Goal: Check status: Check status

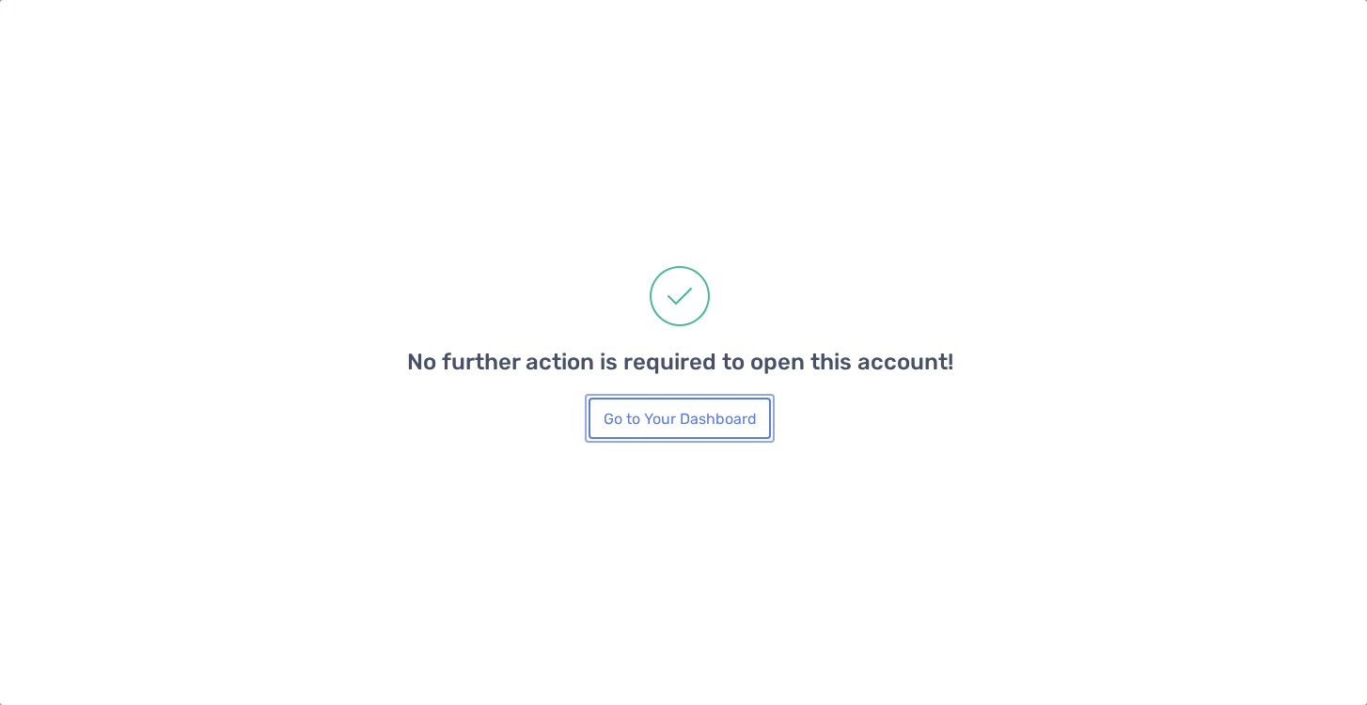
click at [672, 431] on button "Go to Your Dashboard" at bounding box center [680, 418] width 182 height 41
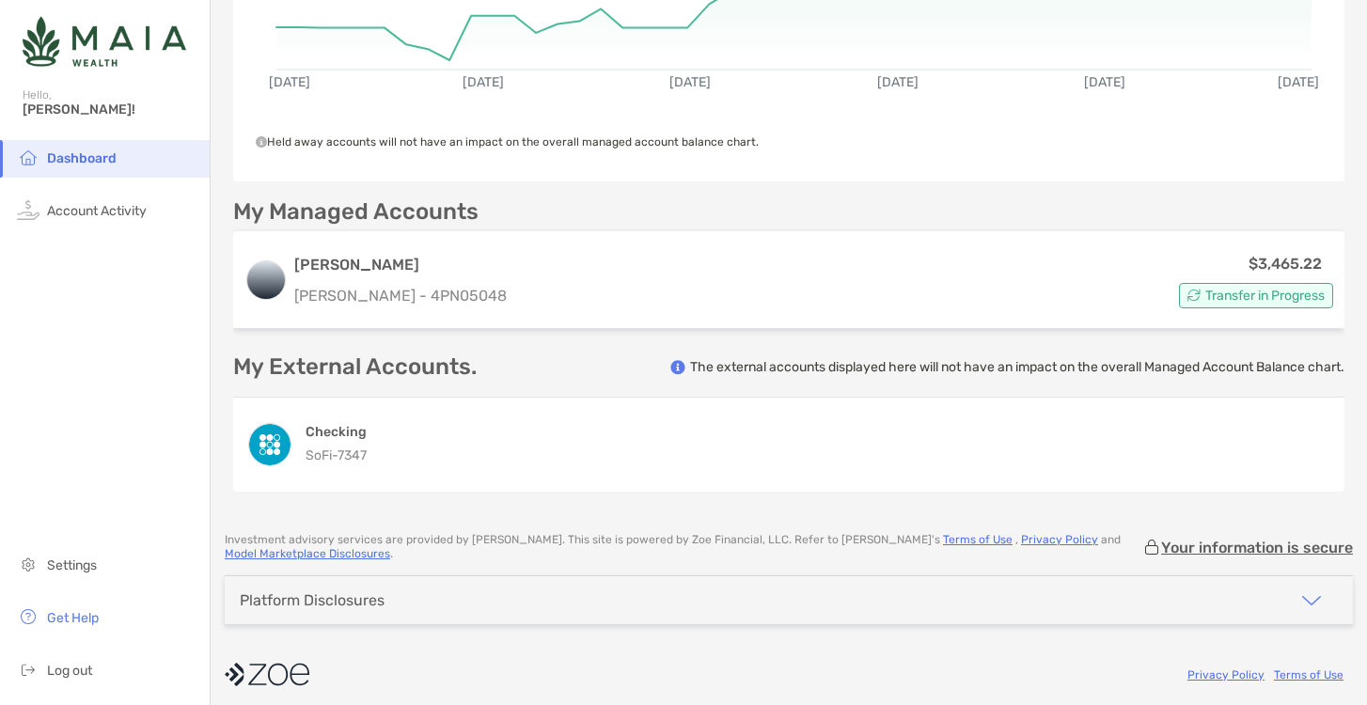
scroll to position [376, 0]
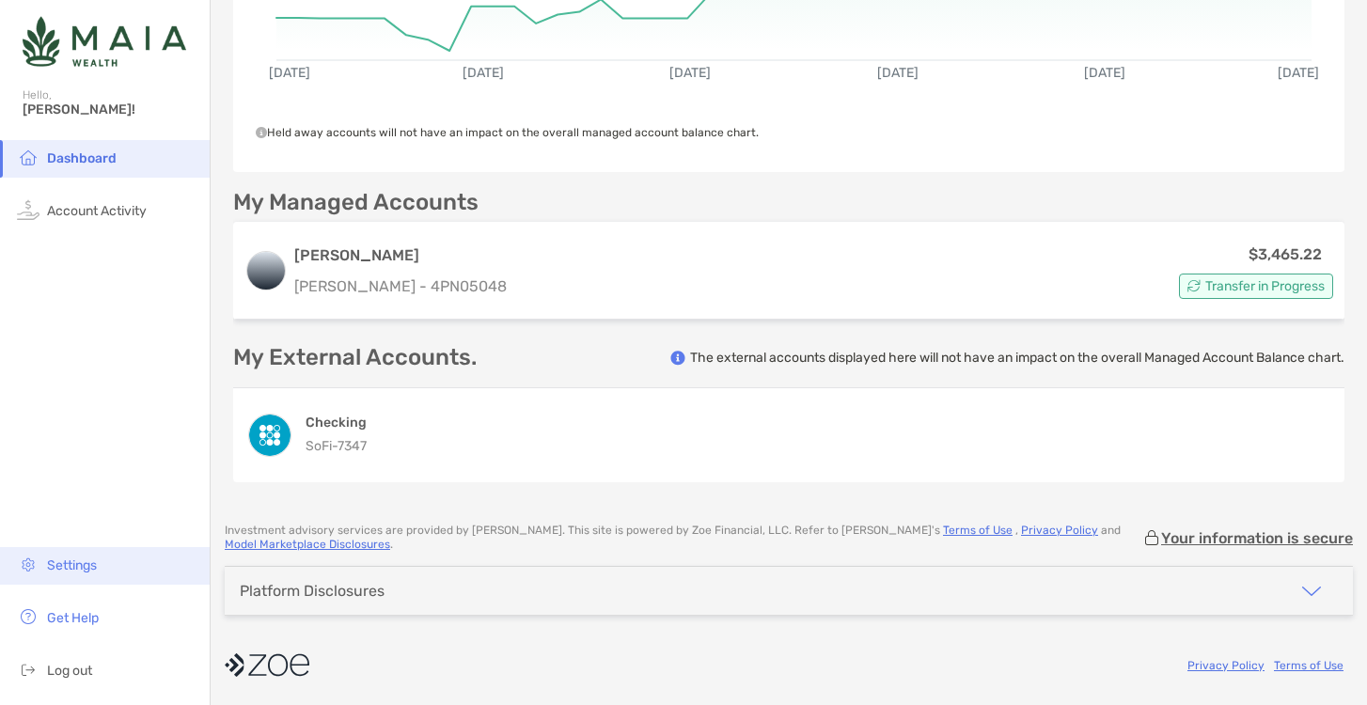
click at [73, 573] on span "Settings" at bounding box center [72, 566] width 50 height 16
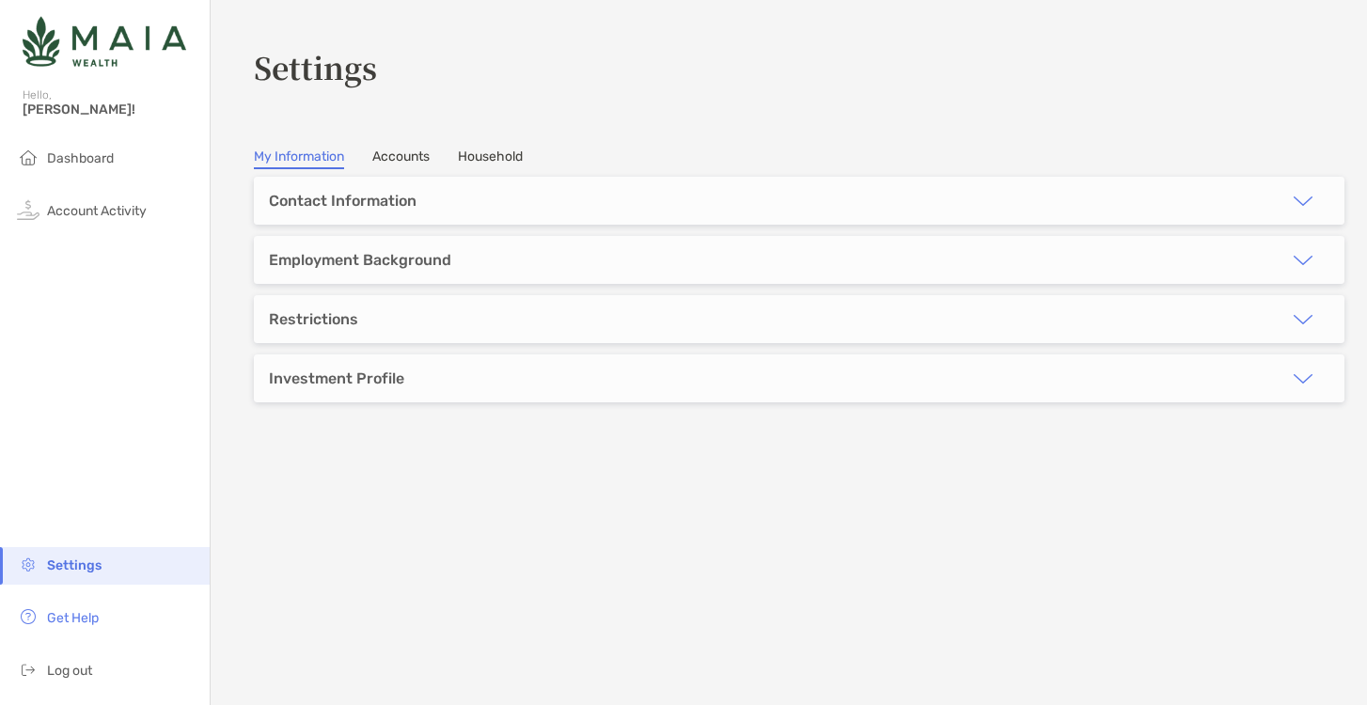
click at [400, 159] on link "Accounts" at bounding box center [400, 159] width 57 height 21
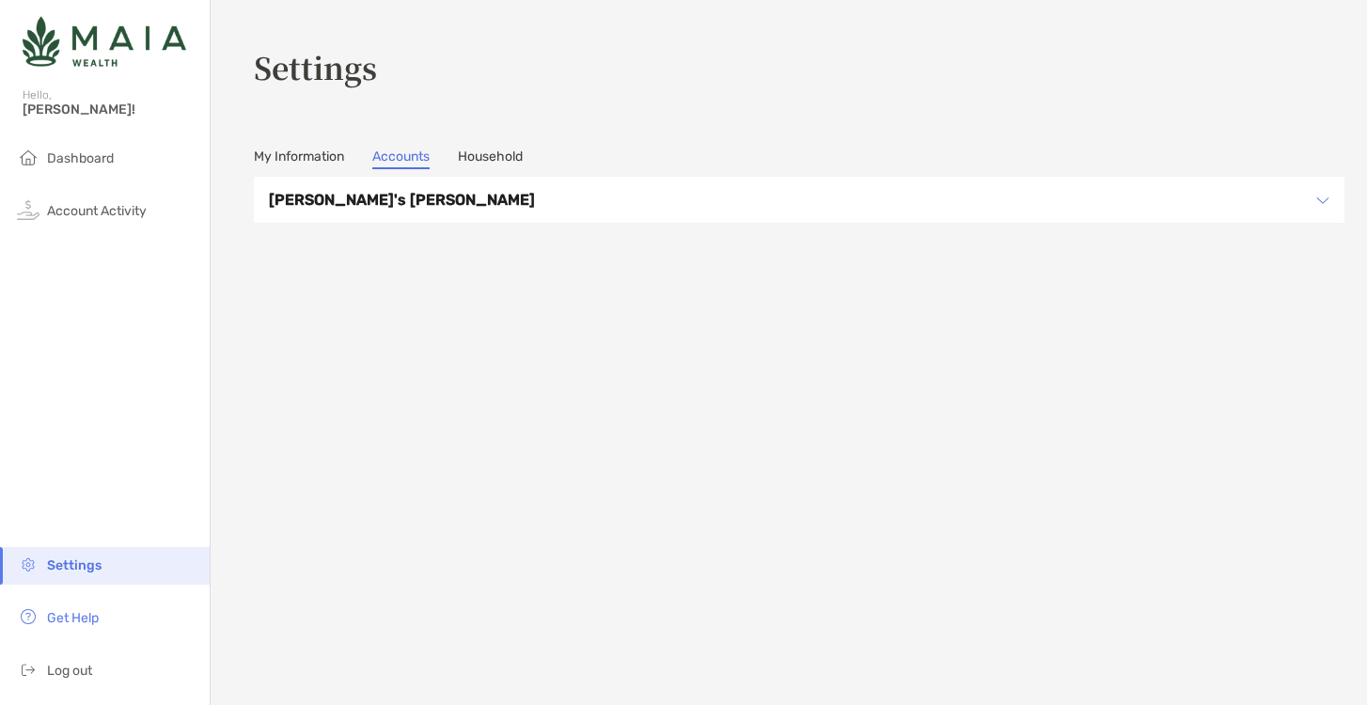
click at [373, 199] on h3 "Megan's Roth IRA" at bounding box center [787, 200] width 1036 height 24
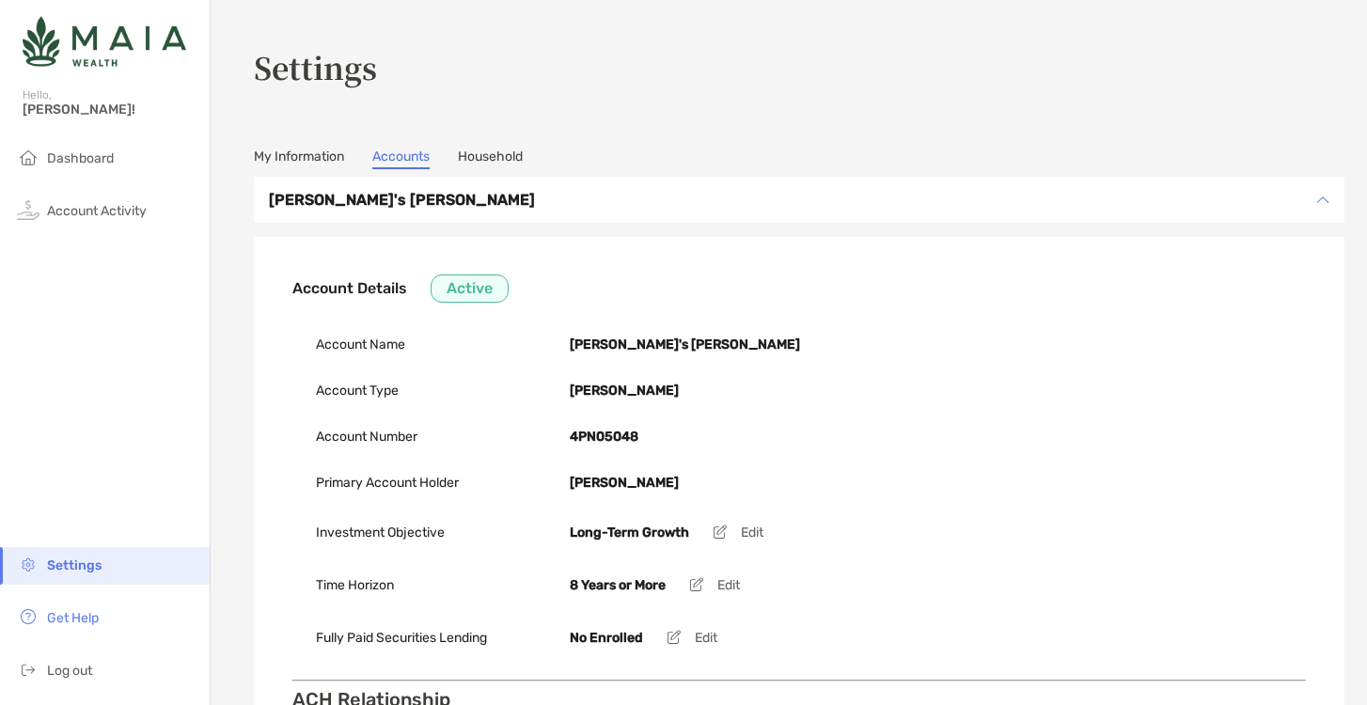
click at [322, 150] on link "My Information" at bounding box center [299, 159] width 90 height 21
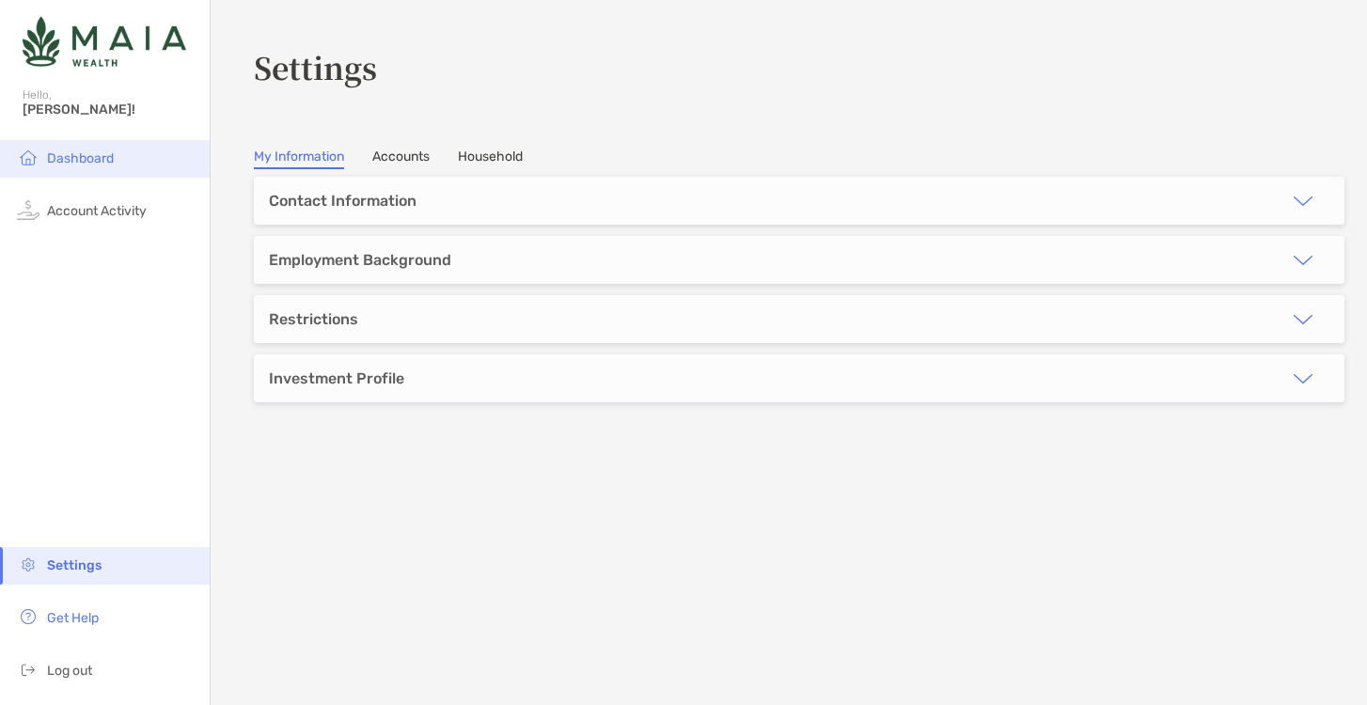
click at [103, 150] on span "Dashboard" at bounding box center [80, 158] width 67 height 16
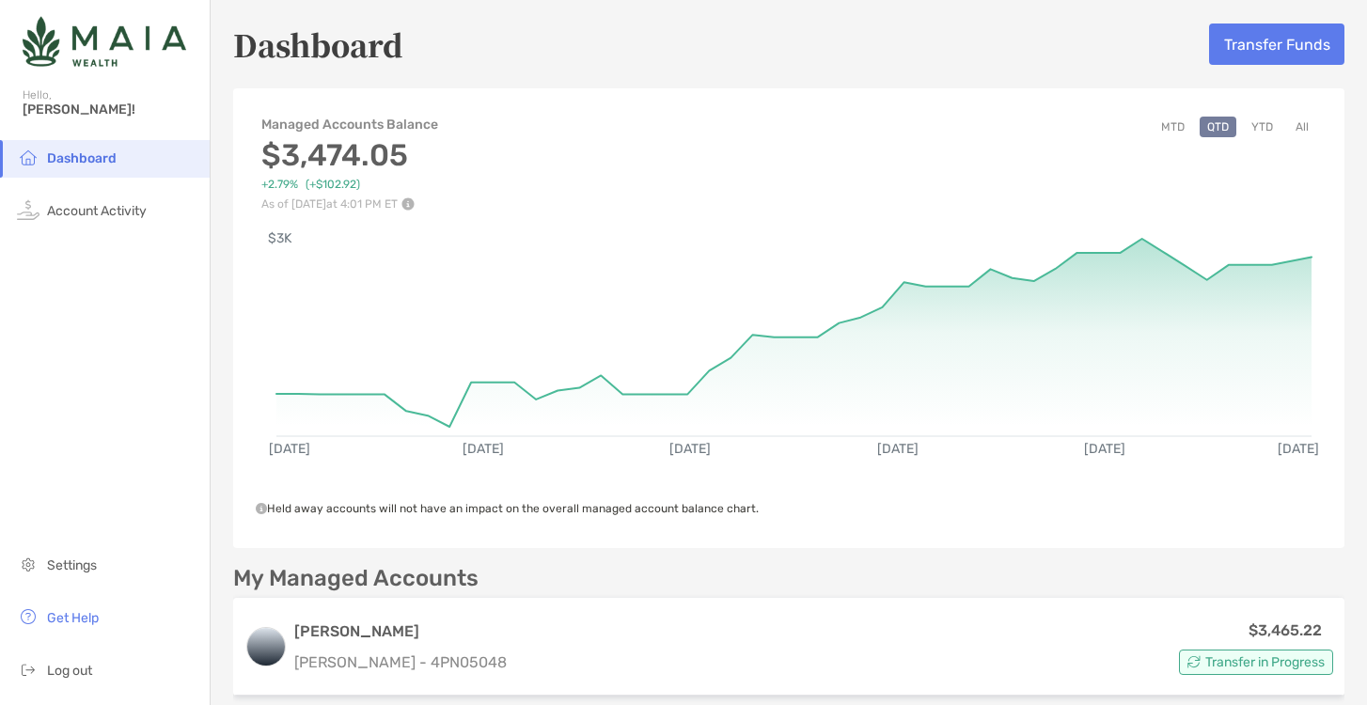
click at [1255, 127] on button "YTD" at bounding box center [1262, 127] width 37 height 21
click at [564, 104] on div "Managed Accounts Balance $3,474.05 +2.79% (+$102.92) As of Sep 29, '25 at 4:01 …" at bounding box center [788, 154] width 1111 height 113
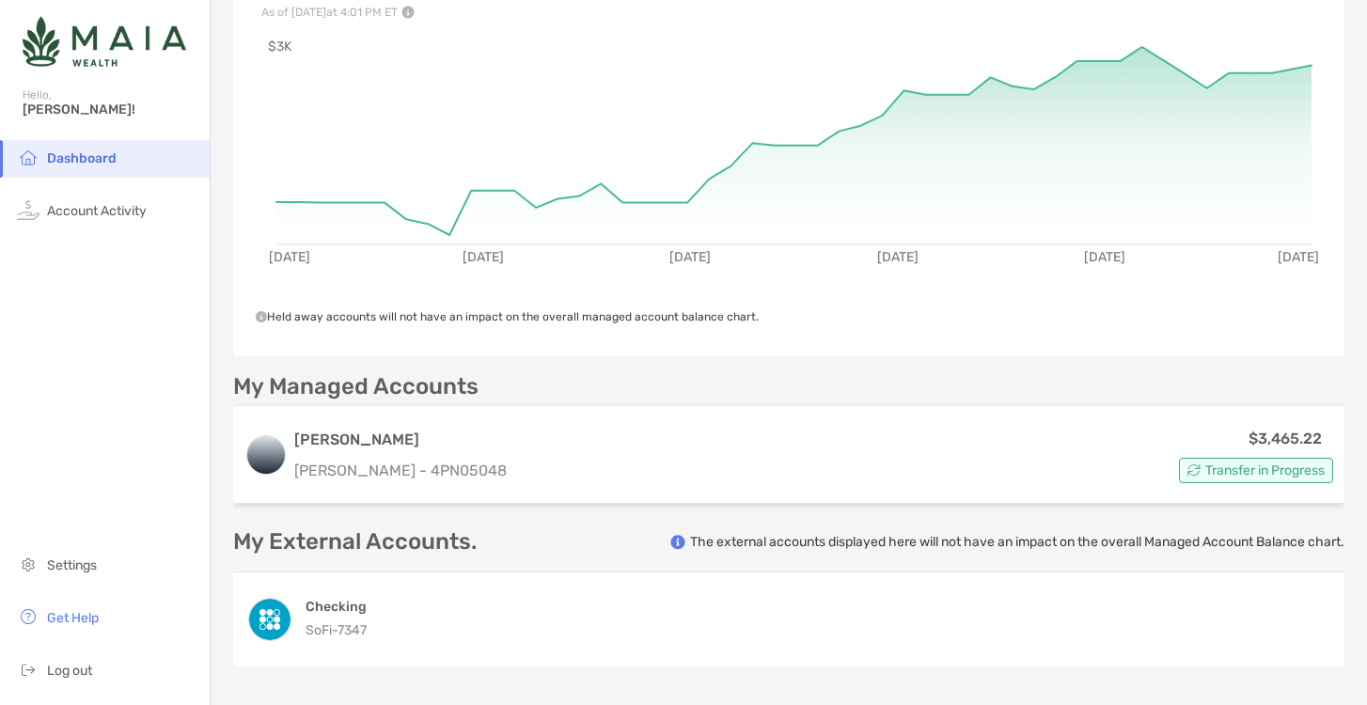
scroll to position [190, 0]
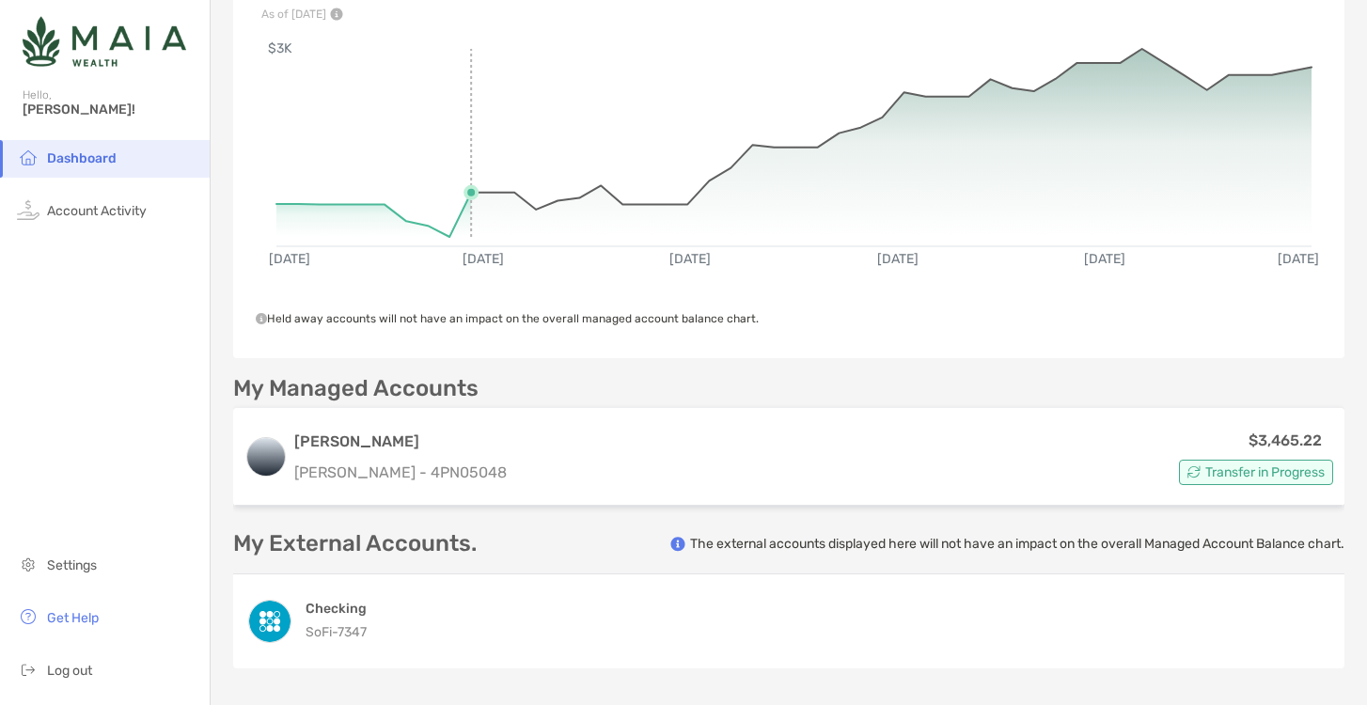
click at [469, 92] on rect at bounding box center [793, 138] width 1035 height 179
click at [535, 86] on rect at bounding box center [793, 138] width 1035 height 179
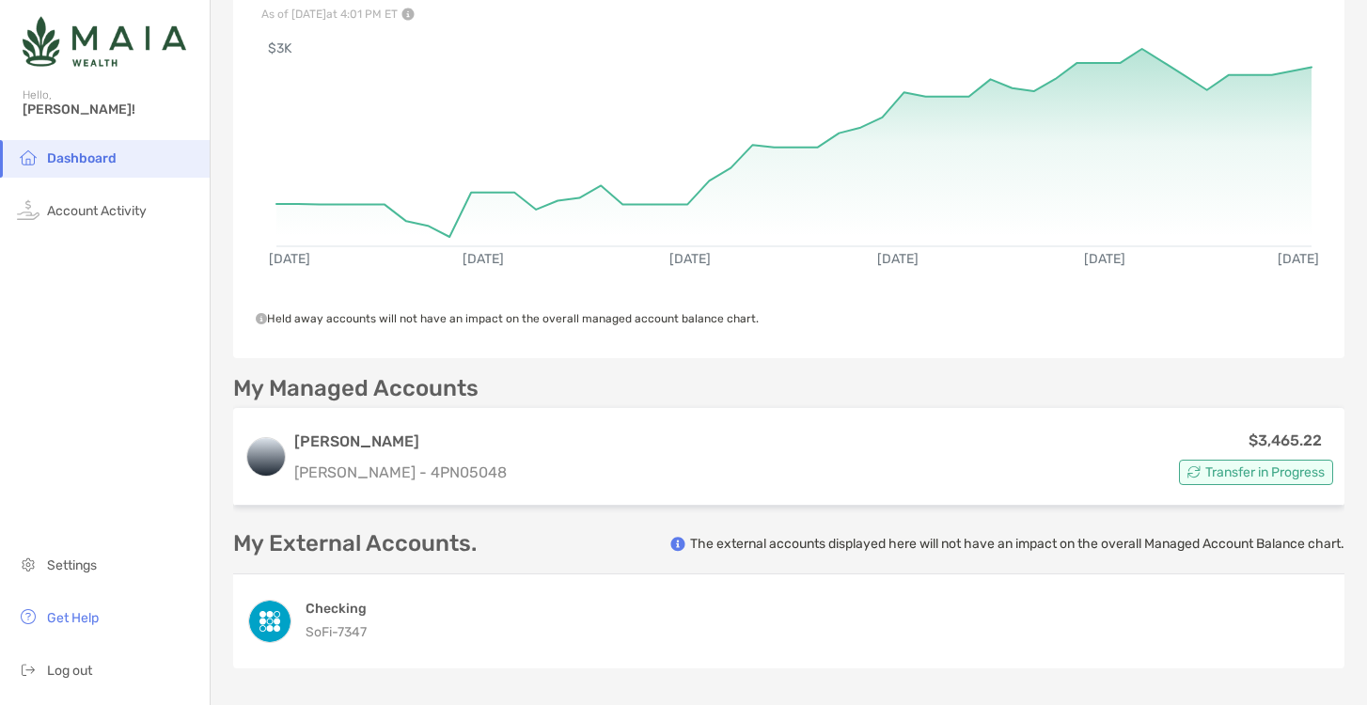
click at [176, 1] on div "Dashboard" at bounding box center [105, 43] width 210 height 87
click at [123, 202] on li "Account Activity" at bounding box center [105, 212] width 210 height 38
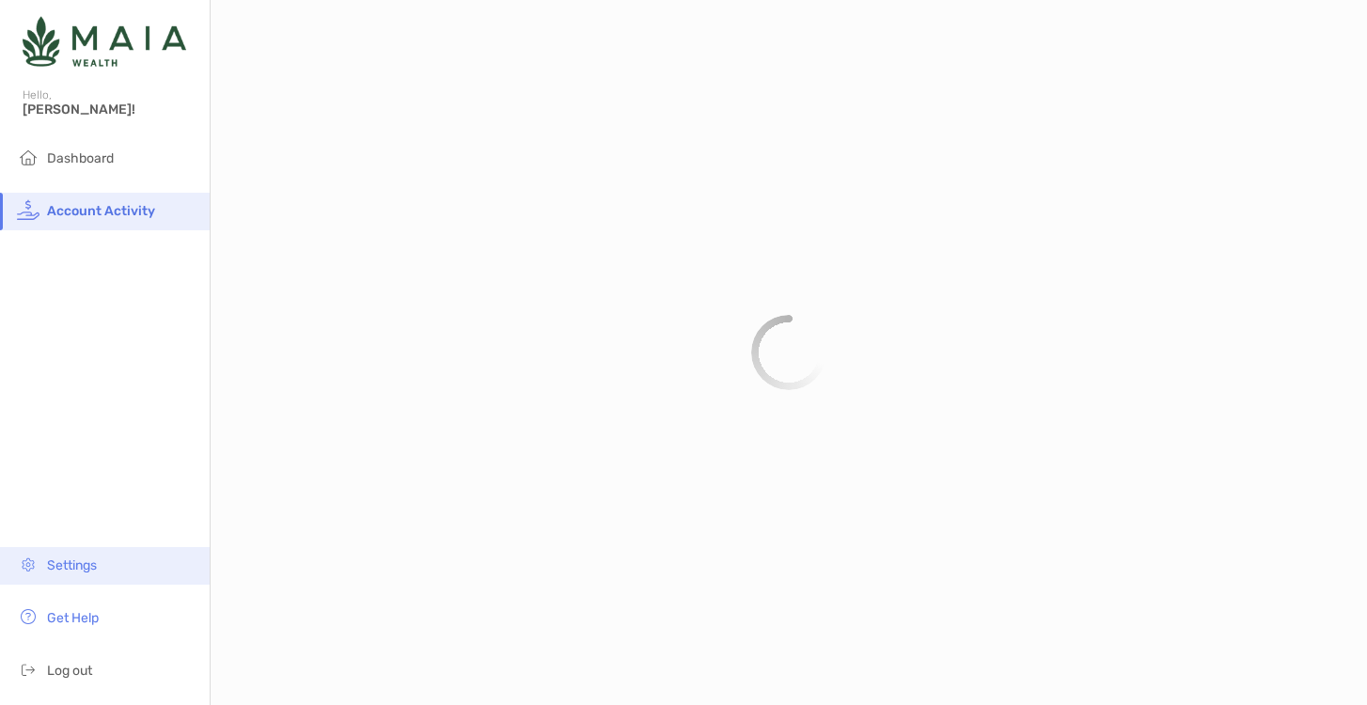
click at [83, 571] on span "Settings" at bounding box center [72, 566] width 50 height 16
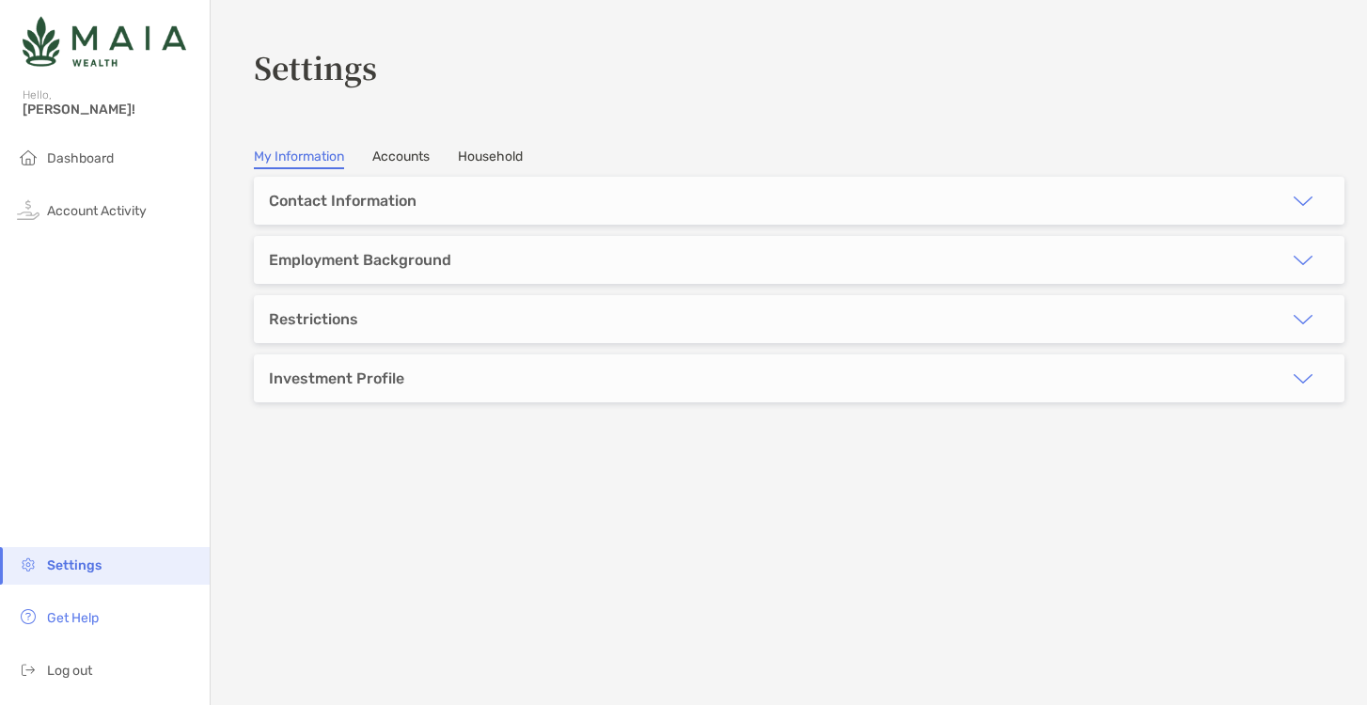
click at [406, 149] on link "Accounts" at bounding box center [400, 159] width 57 height 21
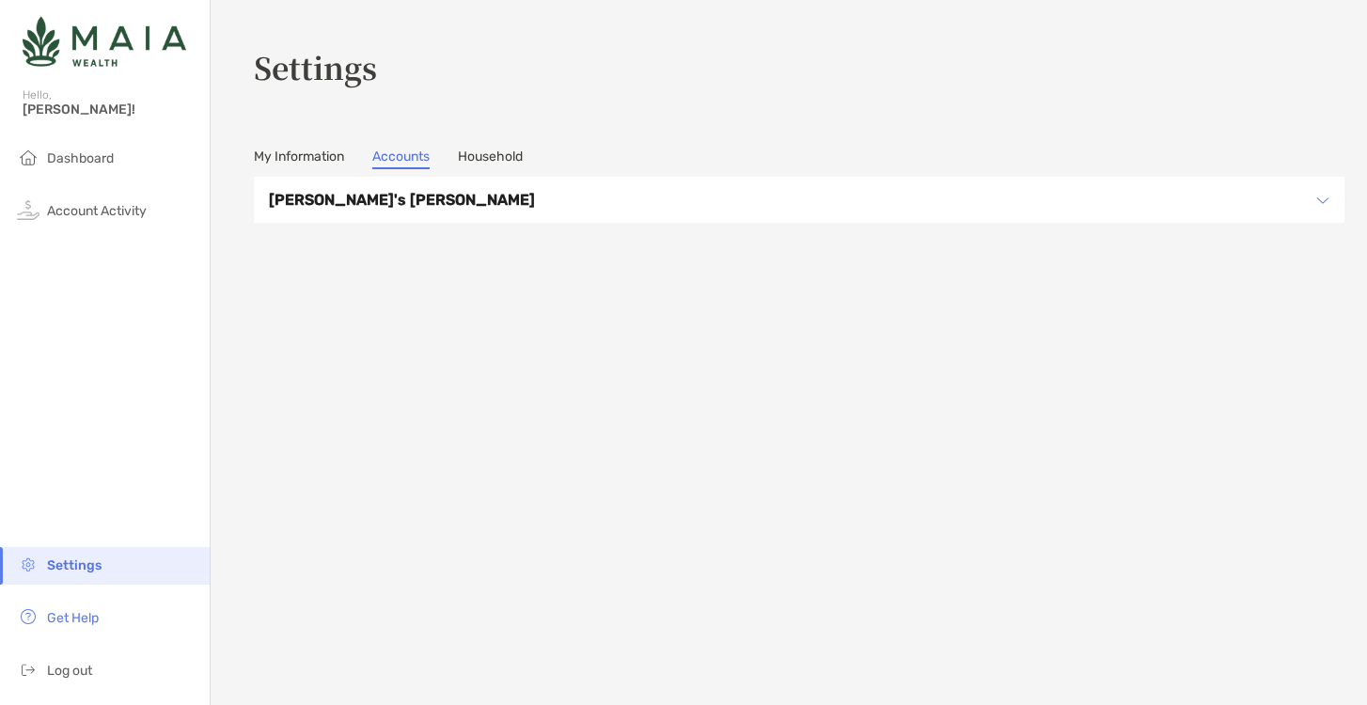
click at [497, 149] on link "Household" at bounding box center [490, 159] width 65 height 21
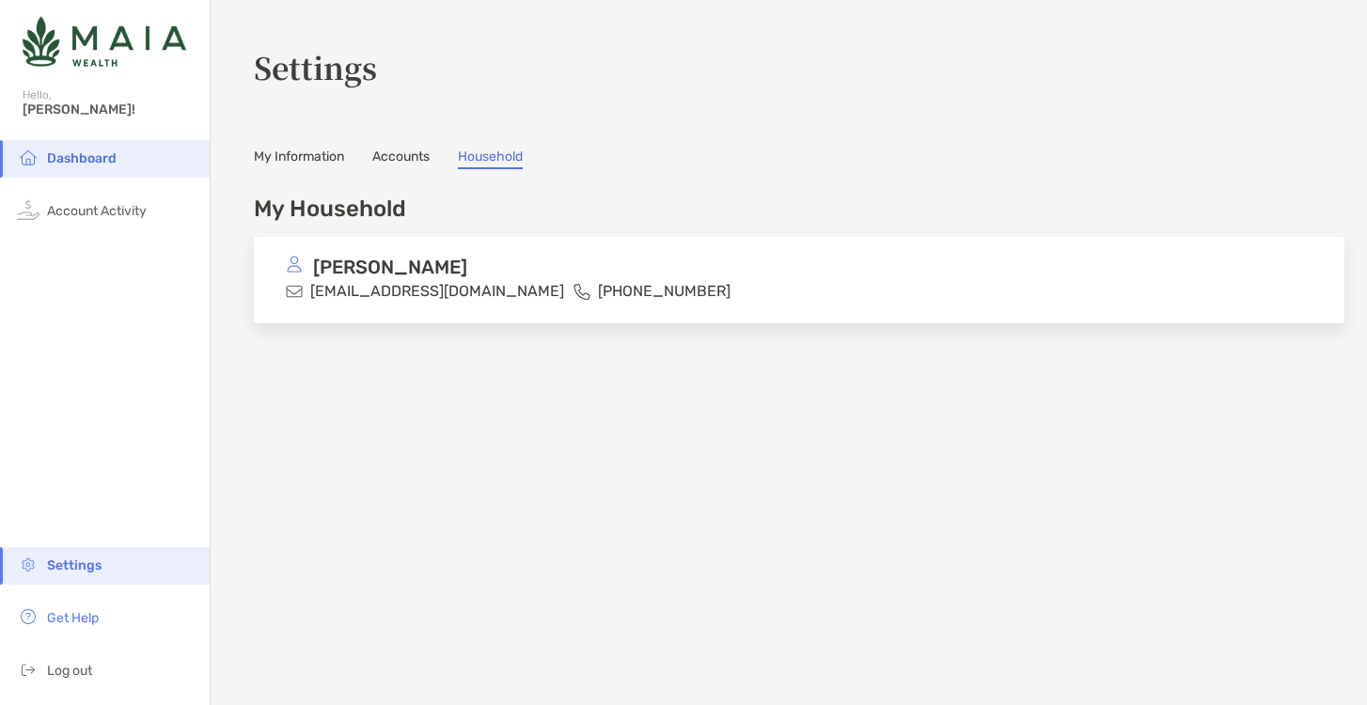
click at [305, 157] on link "My Information" at bounding box center [299, 159] width 90 height 21
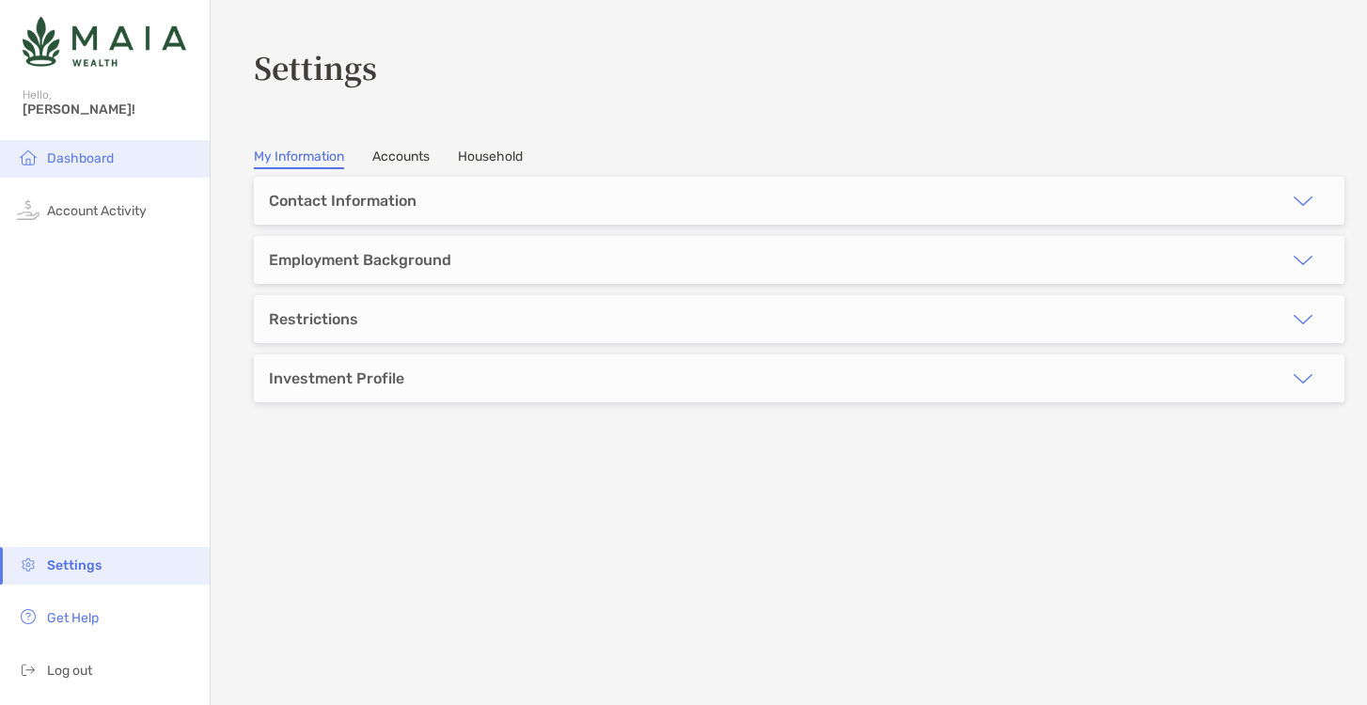
click at [102, 154] on span "Dashboard" at bounding box center [80, 158] width 67 height 16
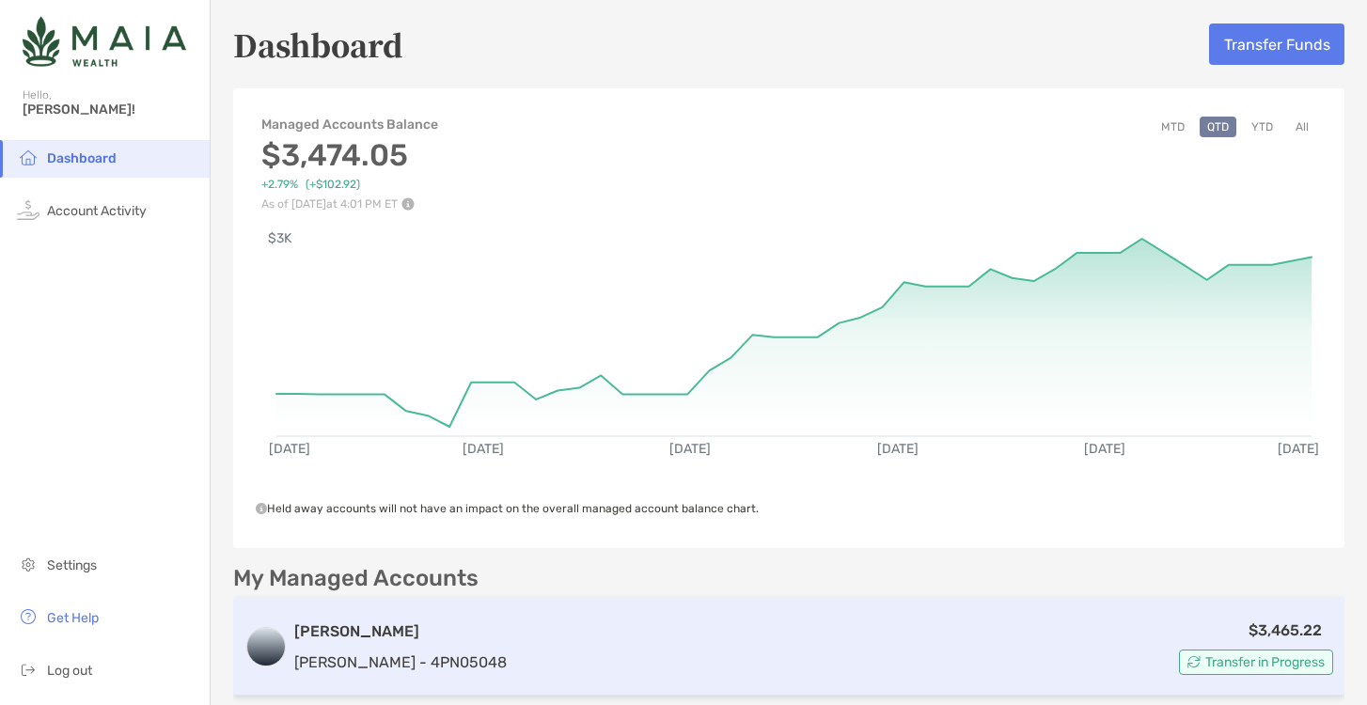
click at [378, 621] on h3 "[PERSON_NAME]" at bounding box center [400, 632] width 212 height 23
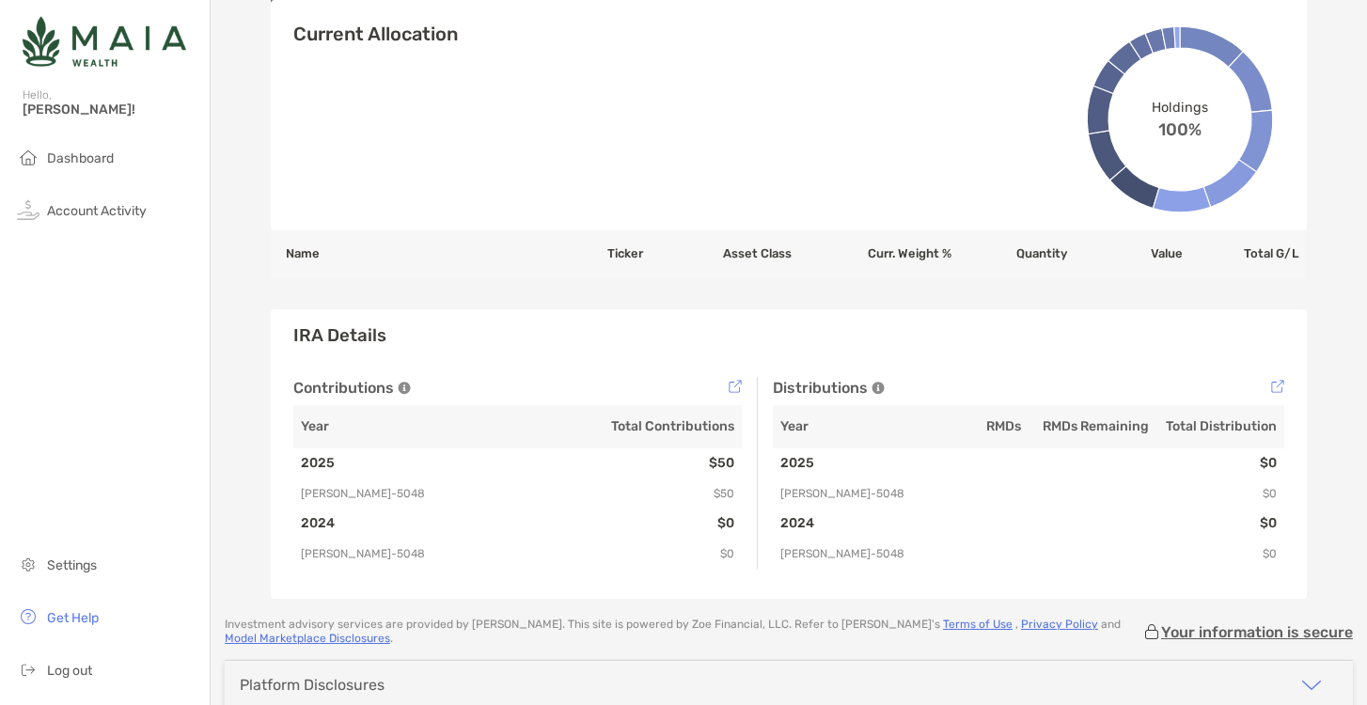
scroll to position [1521, 0]
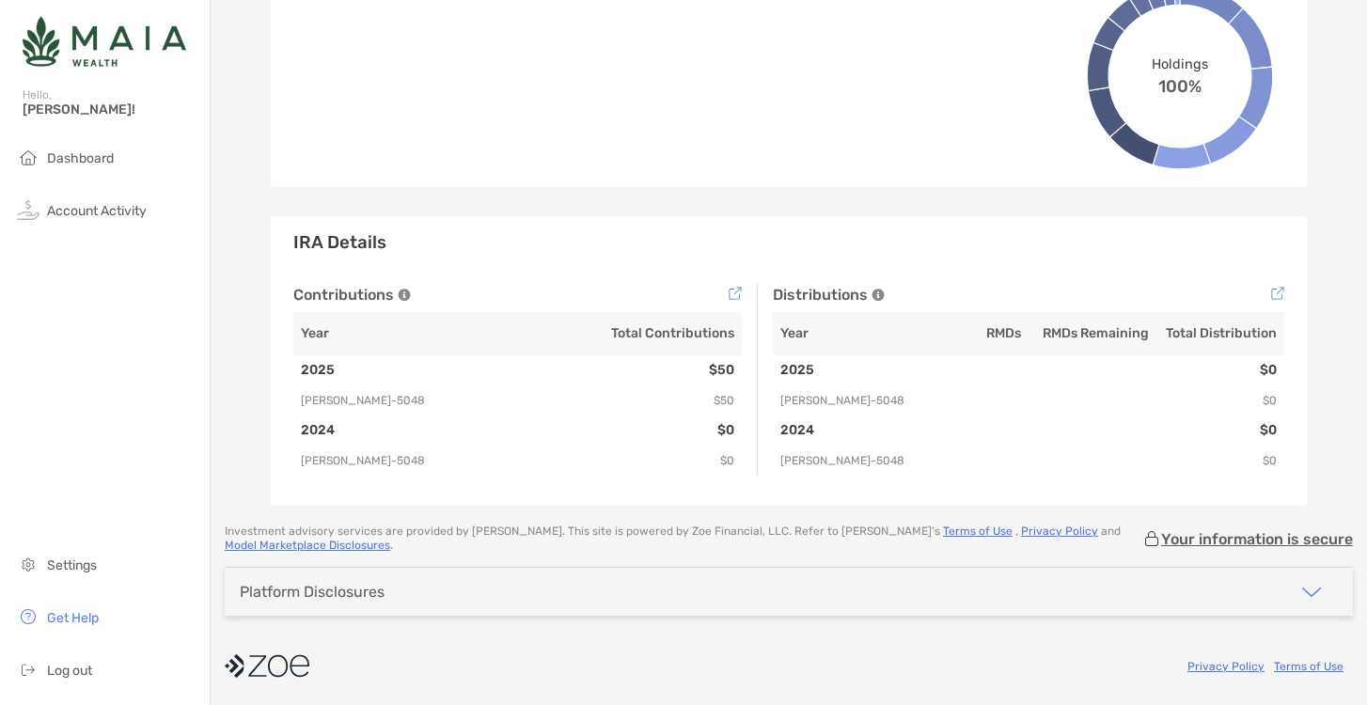
click at [724, 586] on div "Platform Disclosures" at bounding box center [789, 592] width 1128 height 48
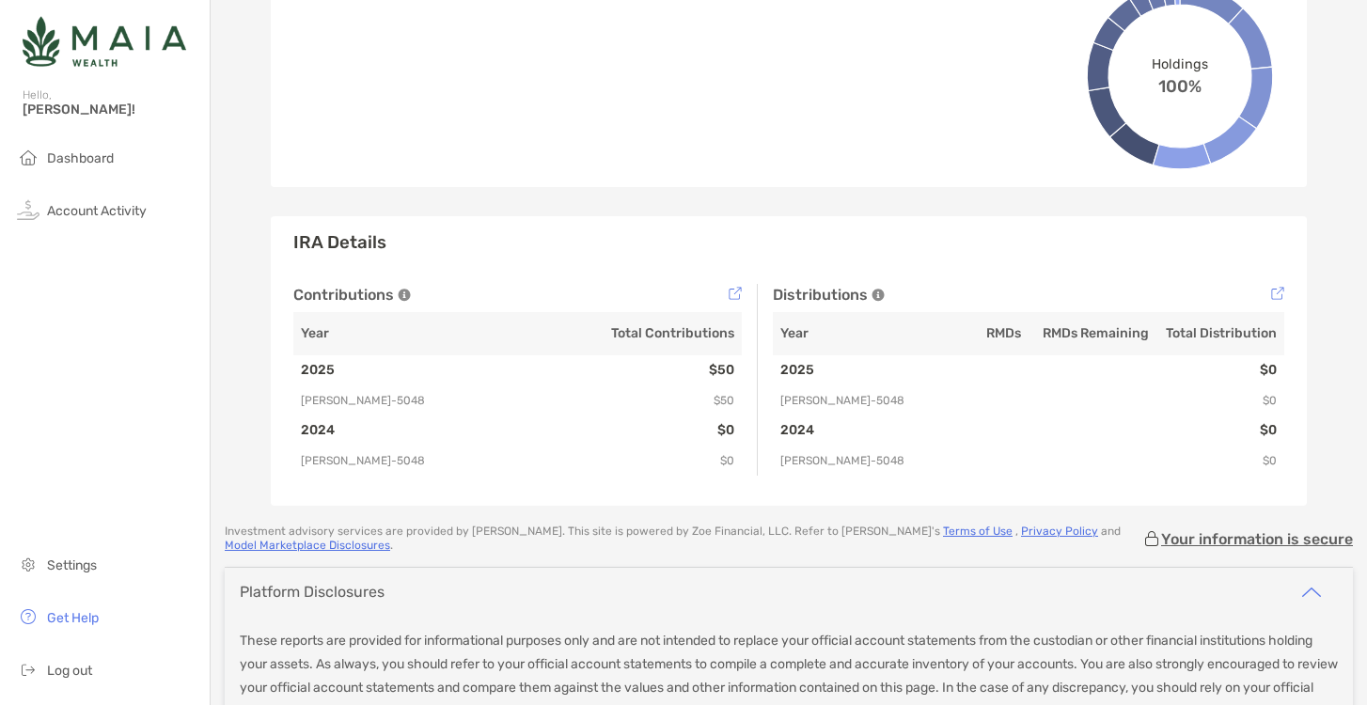
click at [724, 586] on div "Platform Disclosures" at bounding box center [789, 592] width 1128 height 48
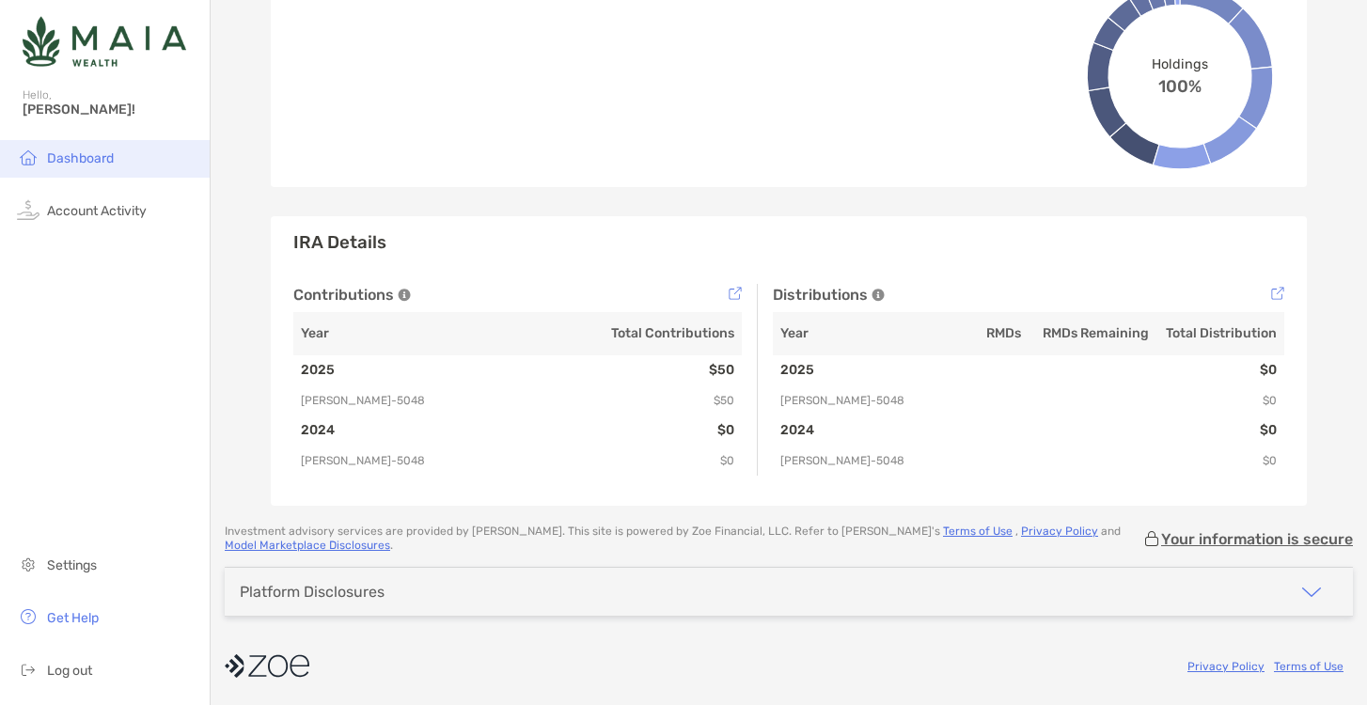
click at [67, 157] on span "Dashboard" at bounding box center [80, 158] width 67 height 16
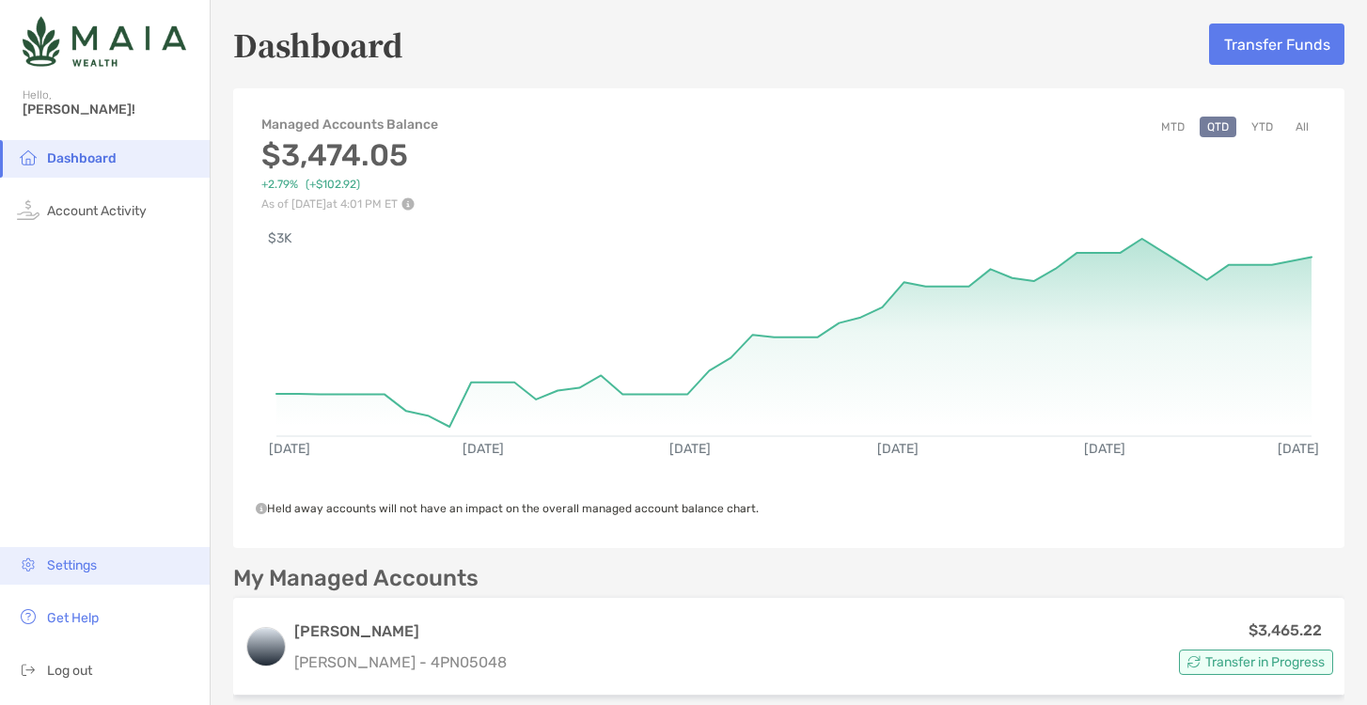
click at [71, 566] on span "Settings" at bounding box center [72, 566] width 50 height 16
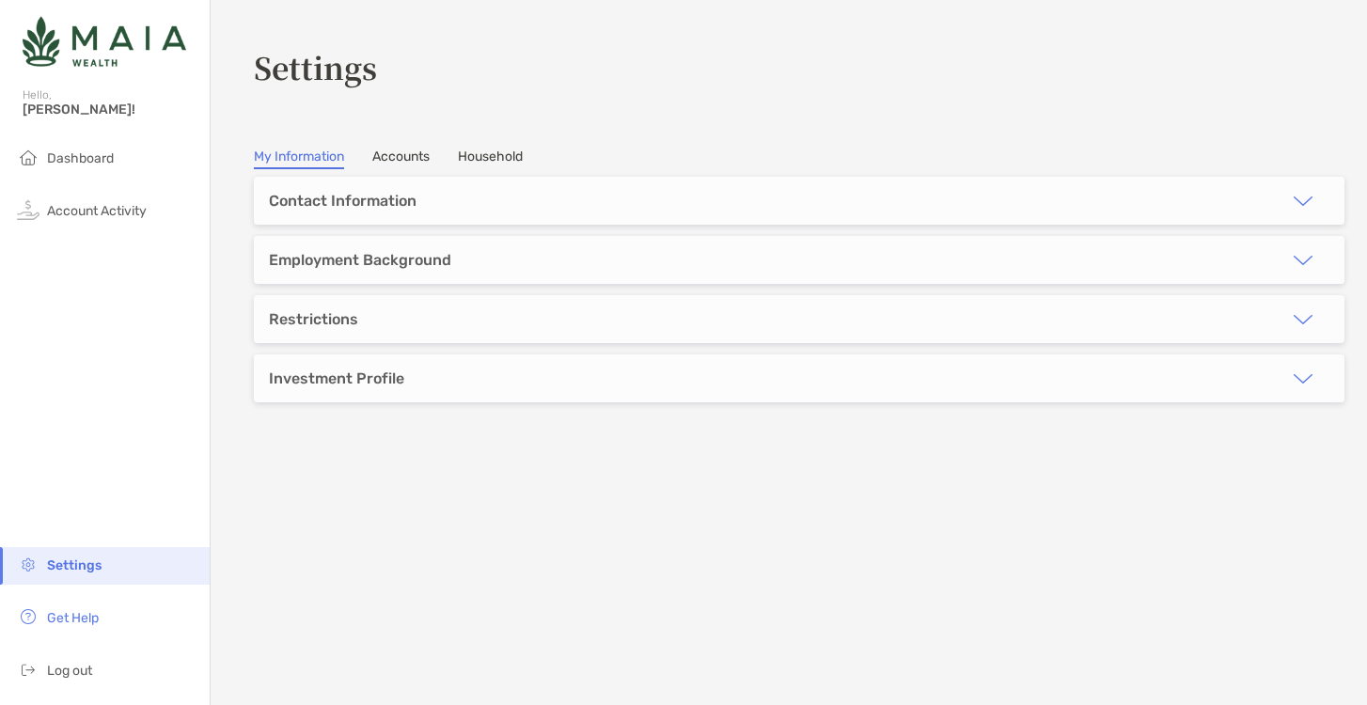
click at [313, 376] on div "Investment Profile" at bounding box center [336, 379] width 135 height 18
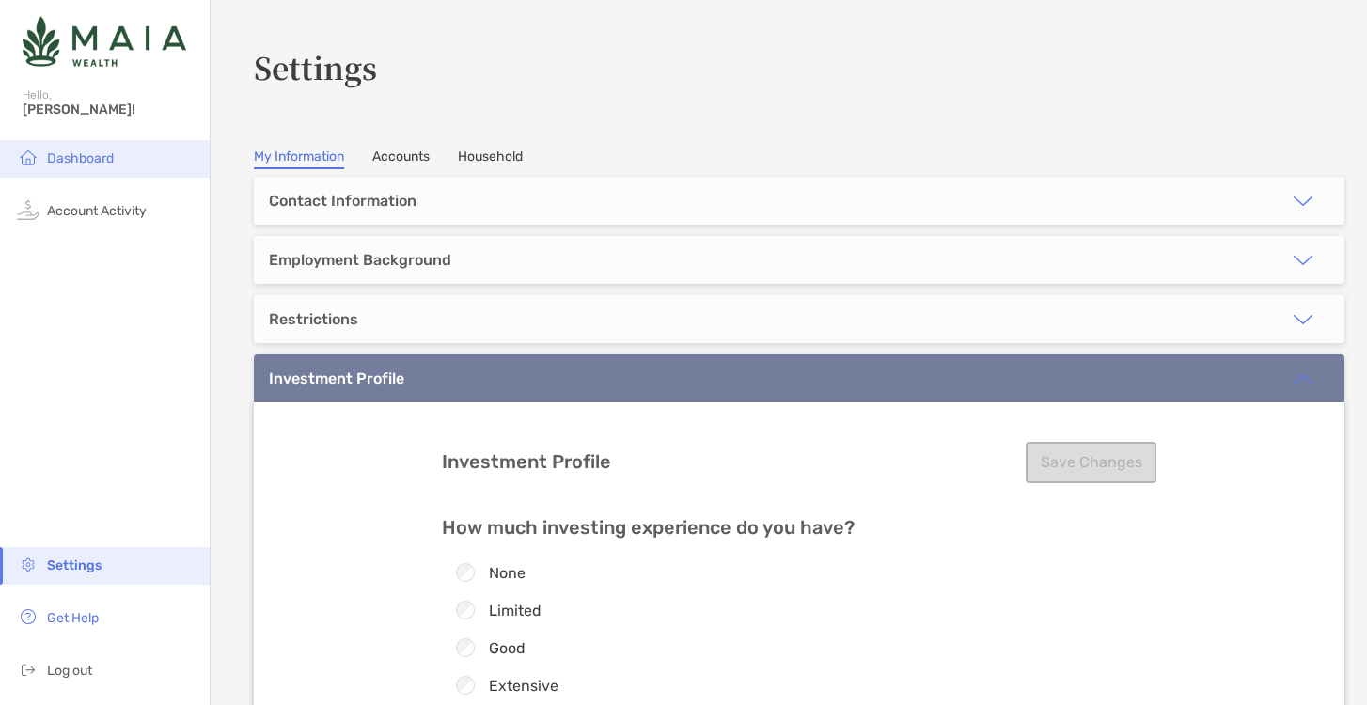
click at [115, 159] on li "Dashboard" at bounding box center [105, 159] width 210 height 38
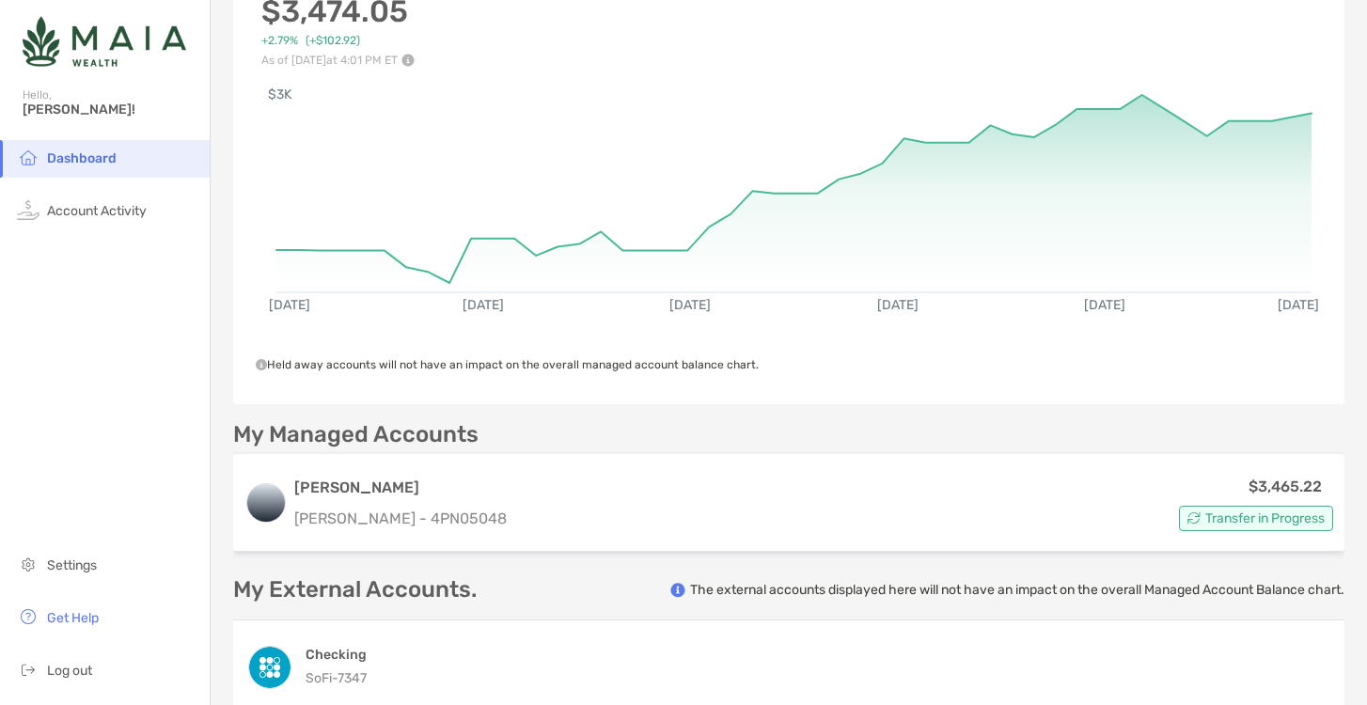
scroll to position [226, 0]
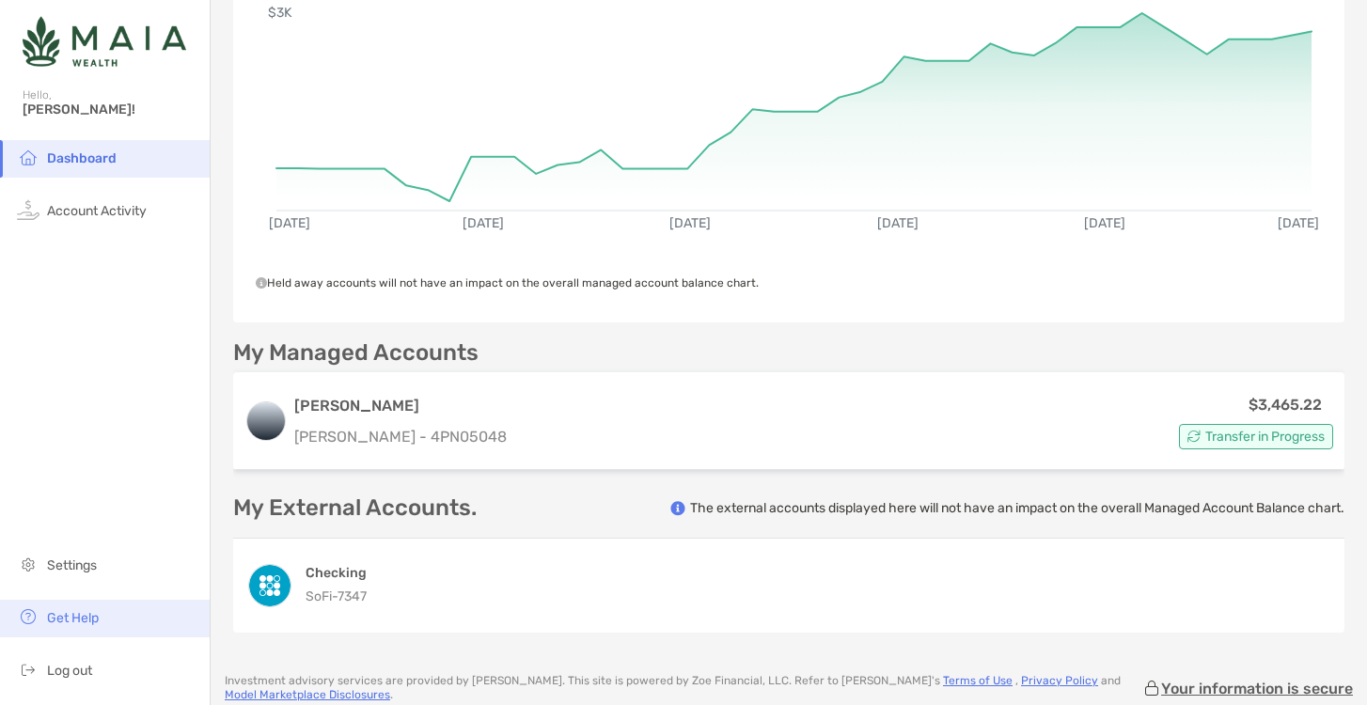
click at [66, 614] on span "Get Help" at bounding box center [73, 618] width 52 height 16
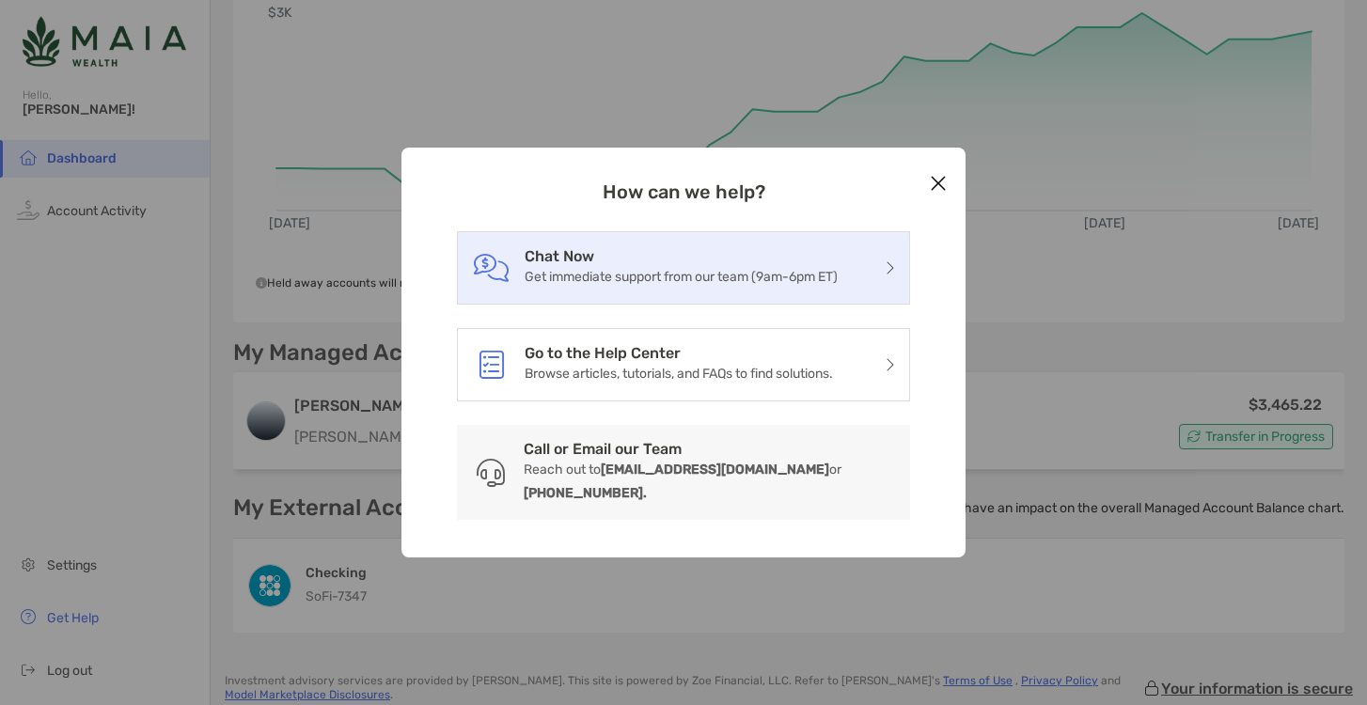
click at [694, 289] on p "Get immediate support from our team (9am-6pm ET)" at bounding box center [681, 277] width 313 height 24
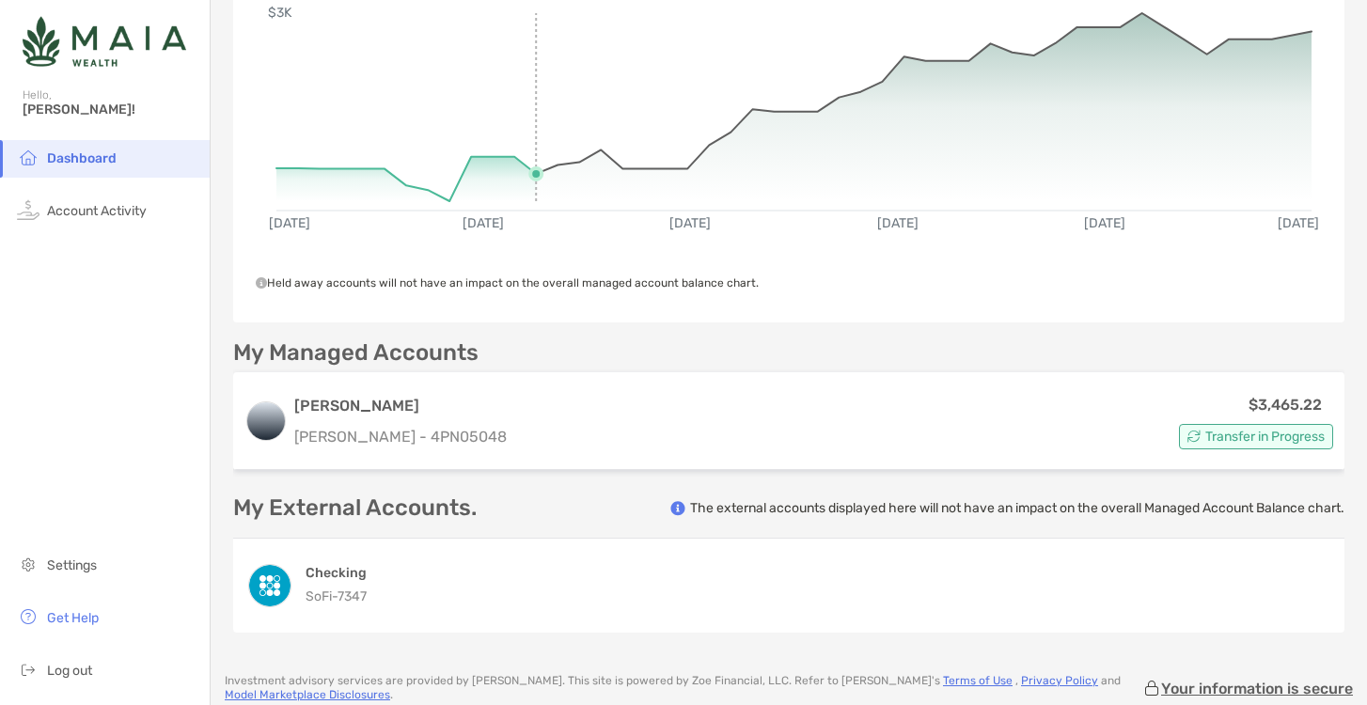
click at [527, 31] on rect at bounding box center [793, 102] width 1035 height 179
click at [464, 29] on rect at bounding box center [793, 102] width 1035 height 179
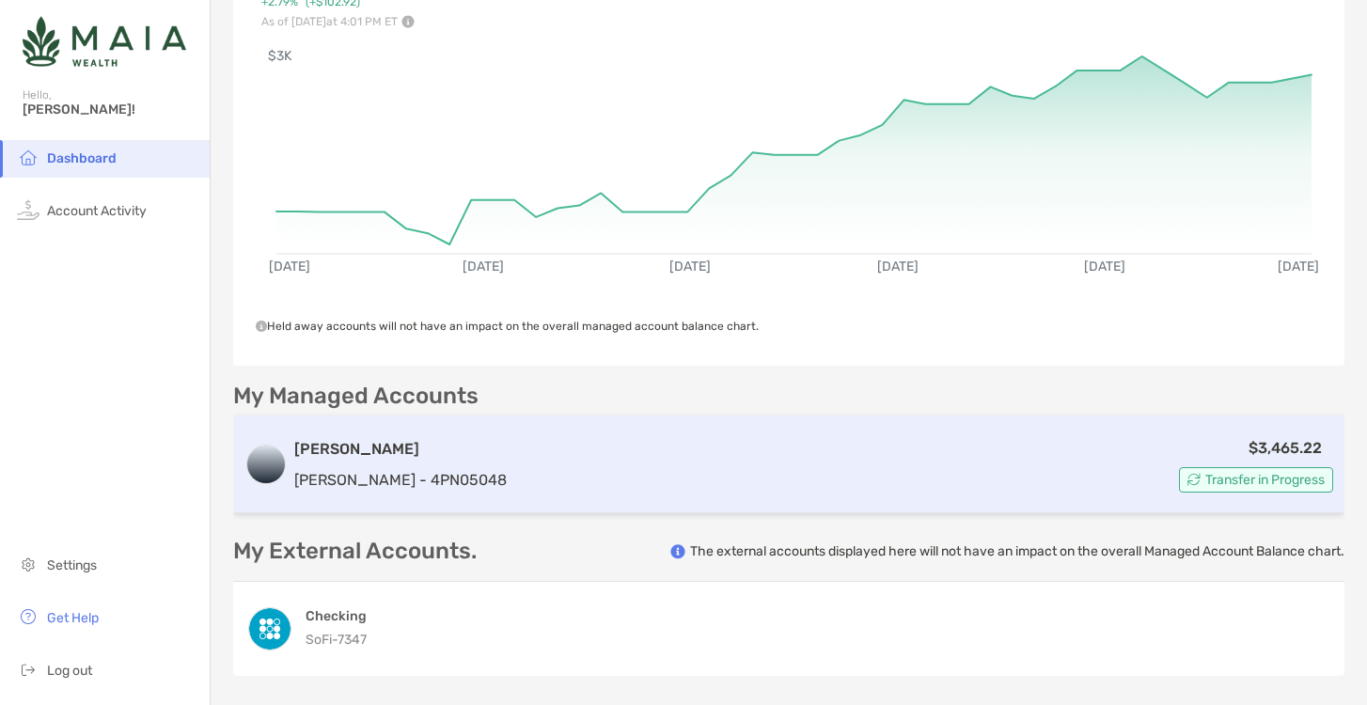
scroll to position [196, 0]
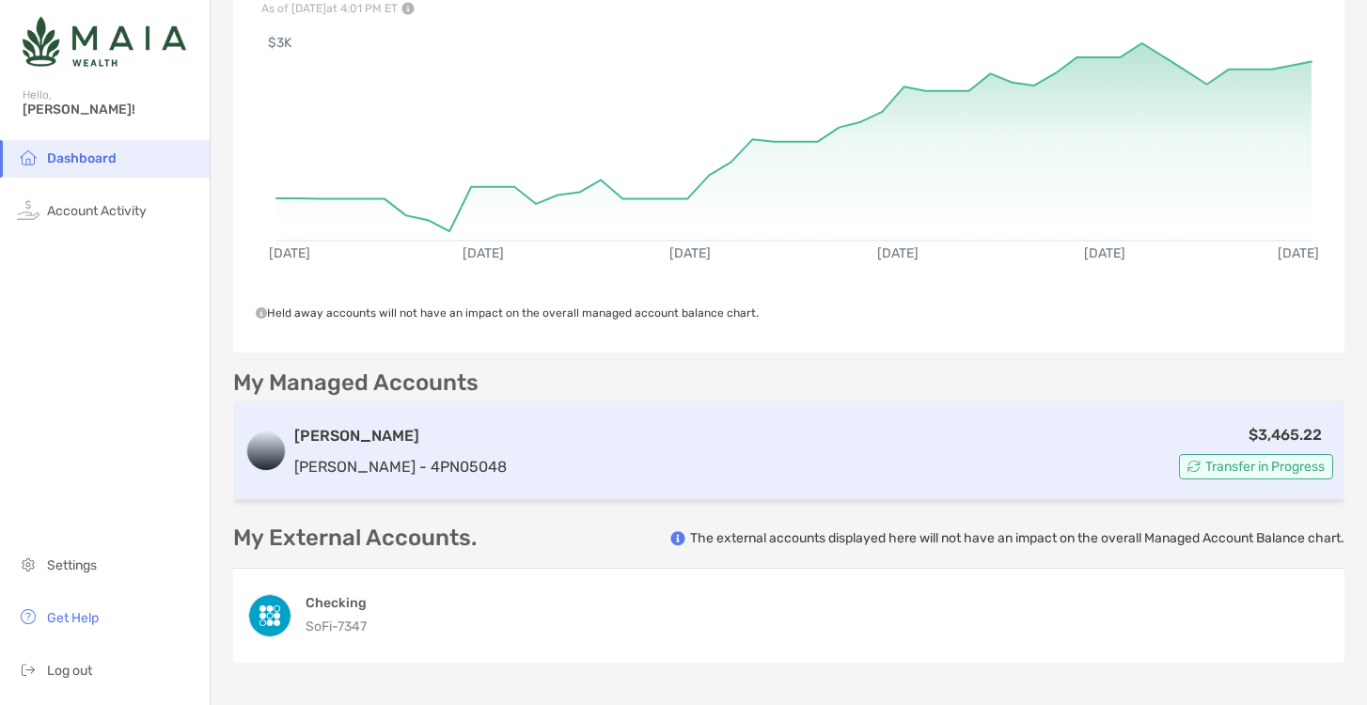
click at [375, 470] on p "[PERSON_NAME] - 4PN05048" at bounding box center [400, 467] width 212 height 24
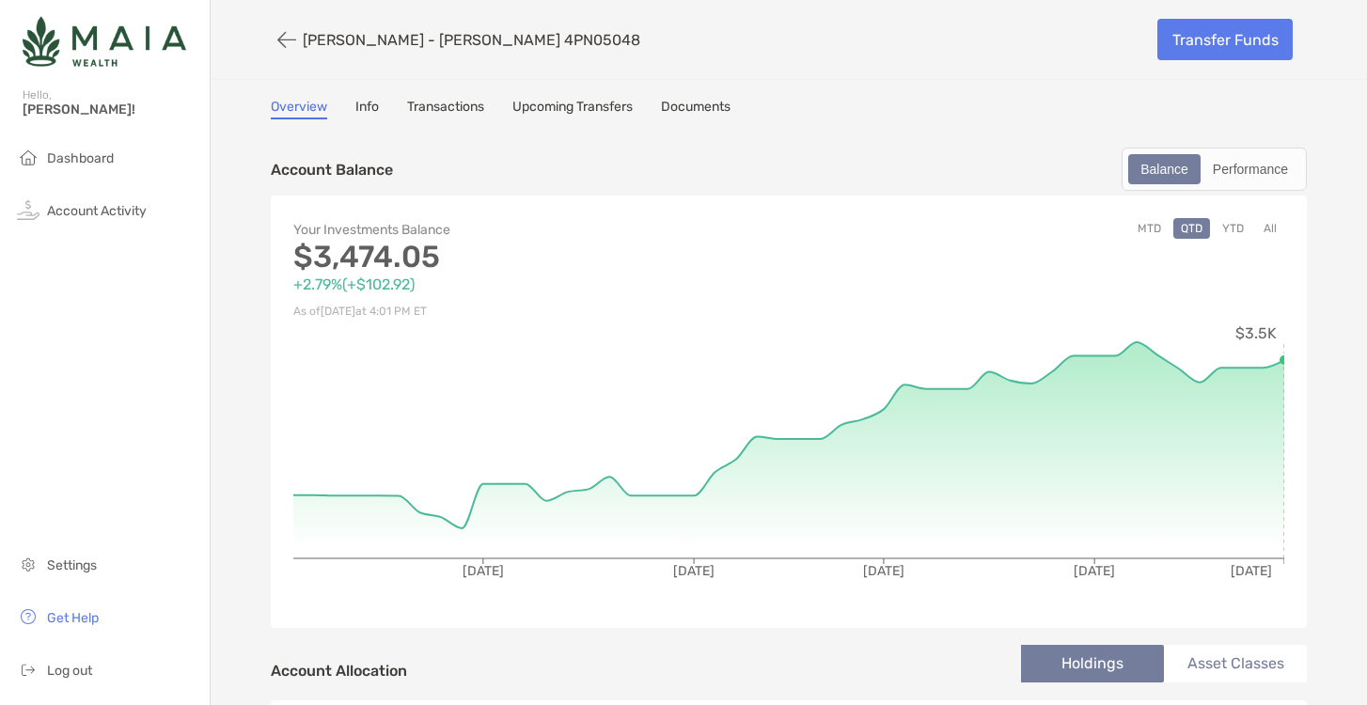
click at [677, 103] on link "Documents" at bounding box center [696, 109] width 70 height 21
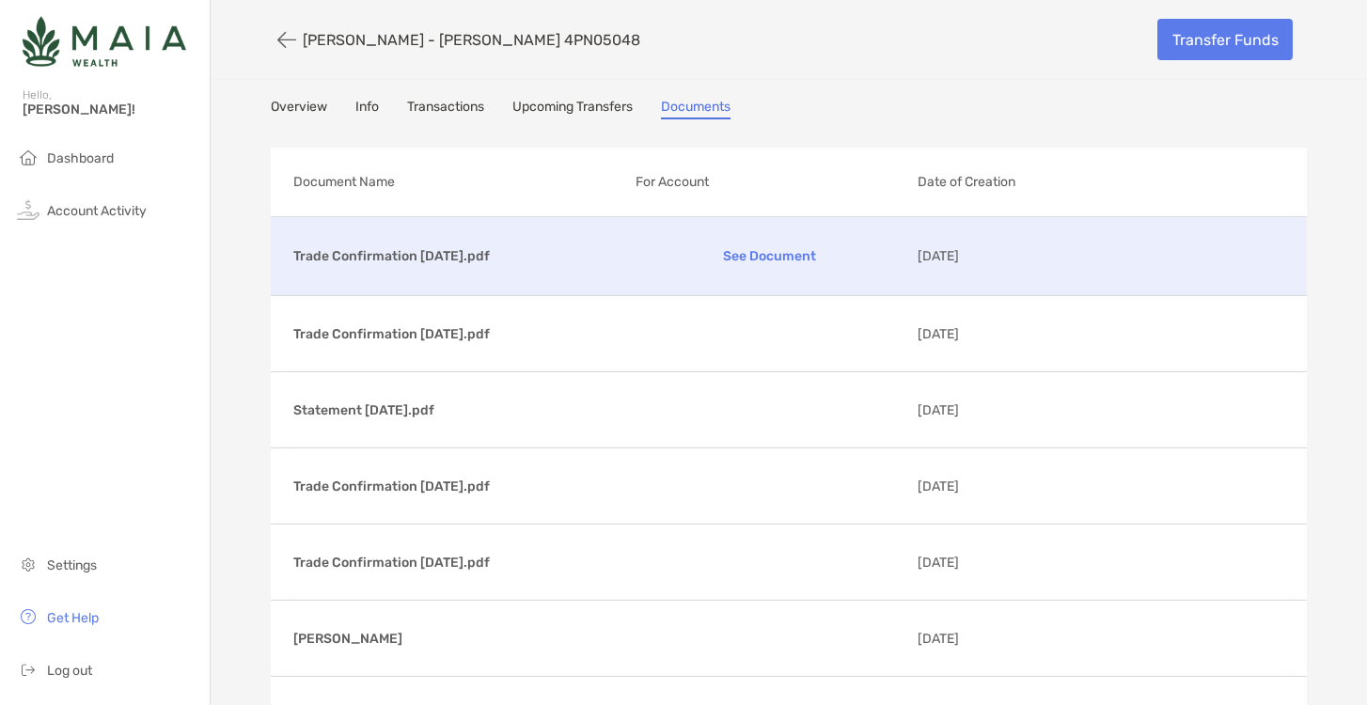
click at [450, 256] on p "Trade Confirmation [DATE].pdf" at bounding box center [456, 256] width 327 height 24
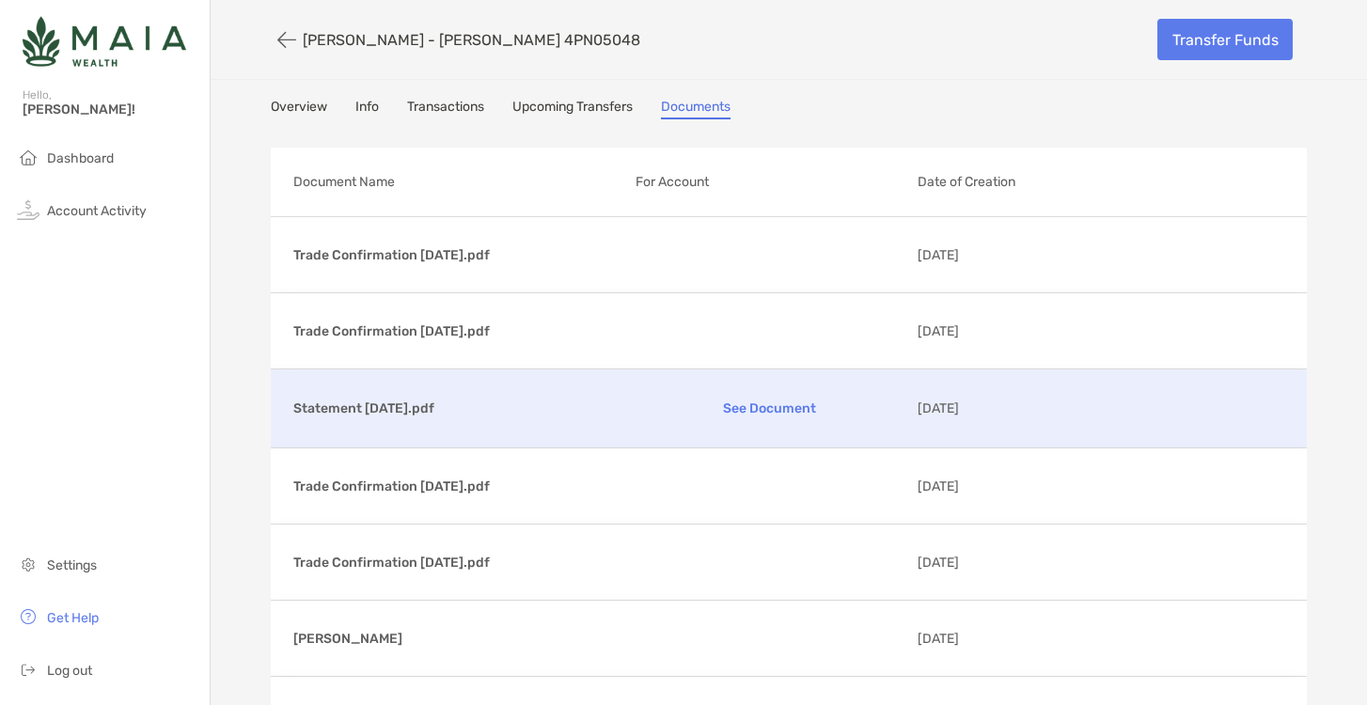
click at [454, 412] on p "Statement [DATE].pdf" at bounding box center [456, 409] width 327 height 24
